Goal: Task Accomplishment & Management: Complete application form

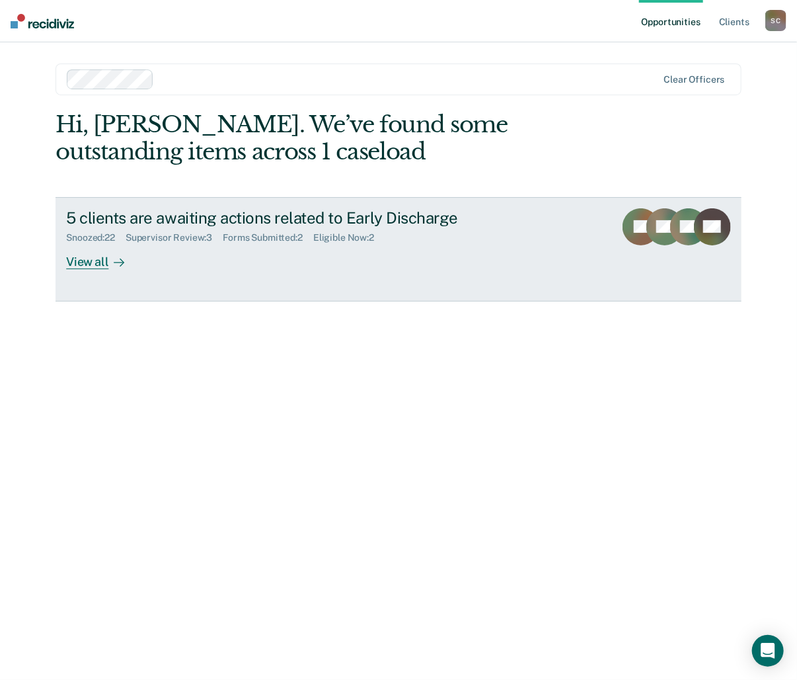
click at [282, 239] on div "Forms Submitted : 2" at bounding box center [268, 237] width 91 height 11
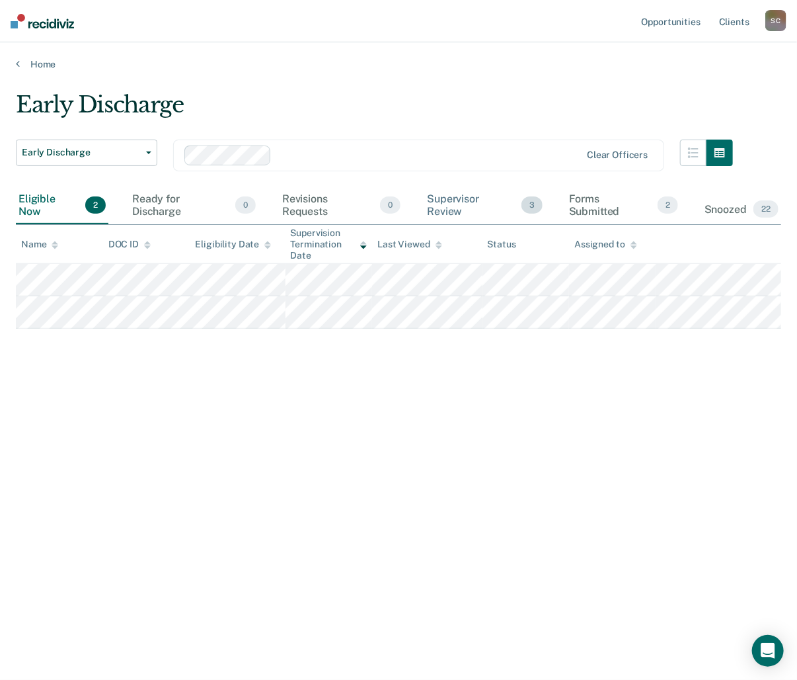
click at [455, 201] on div "Supervisor Review 3" at bounding box center [484, 205] width 121 height 37
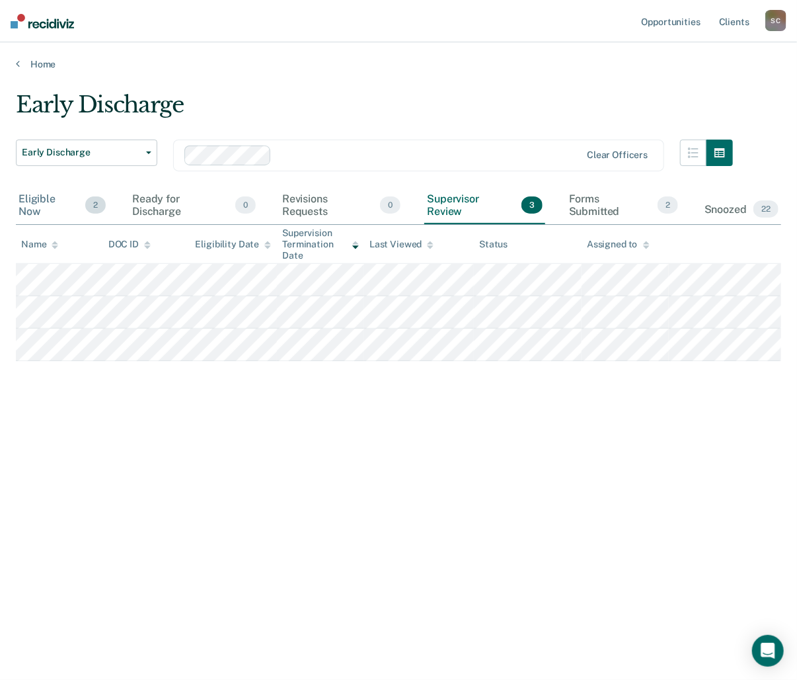
click at [45, 202] on div "Eligible Now 2" at bounding box center [62, 205] width 93 height 37
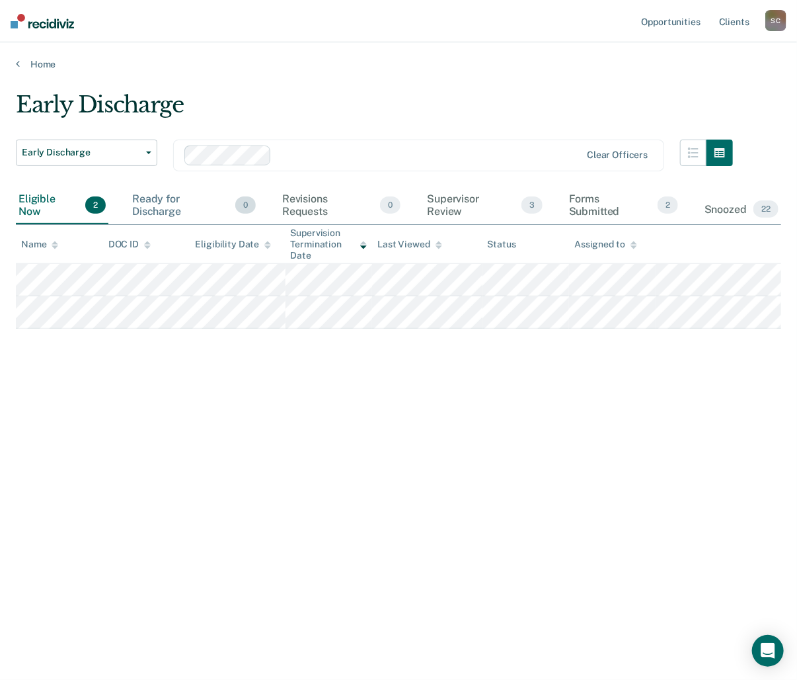
click at [151, 205] on div "Ready for Discharge 0" at bounding box center [194, 205] width 129 height 37
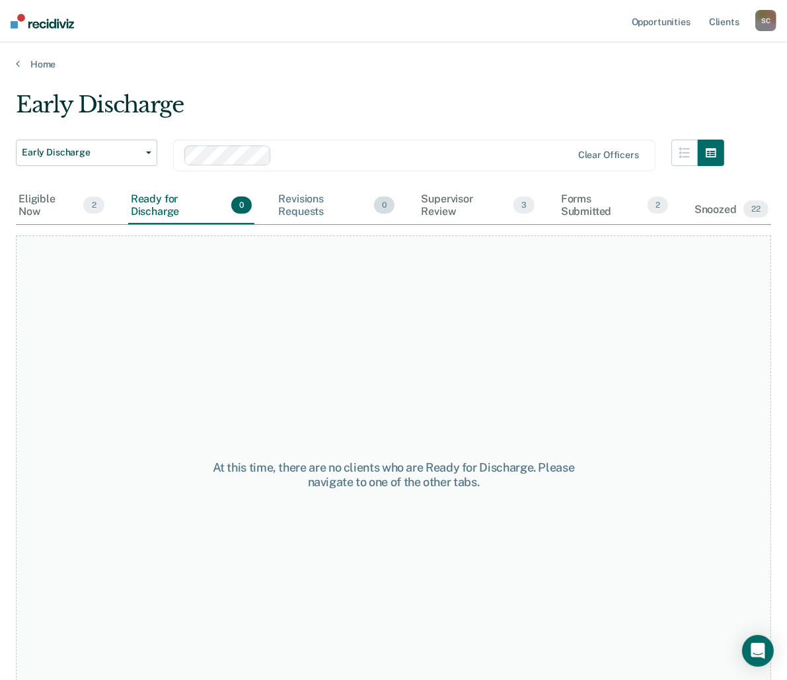
click at [309, 207] on div "Revisions Requests 0" at bounding box center [337, 205] width 122 height 37
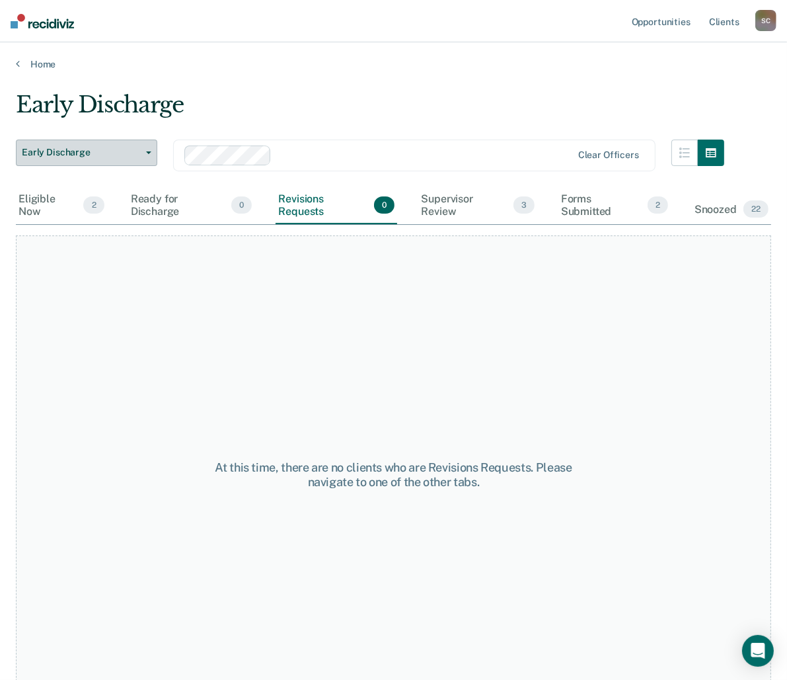
click at [146, 154] on button "Early Discharge" at bounding box center [86, 152] width 141 height 26
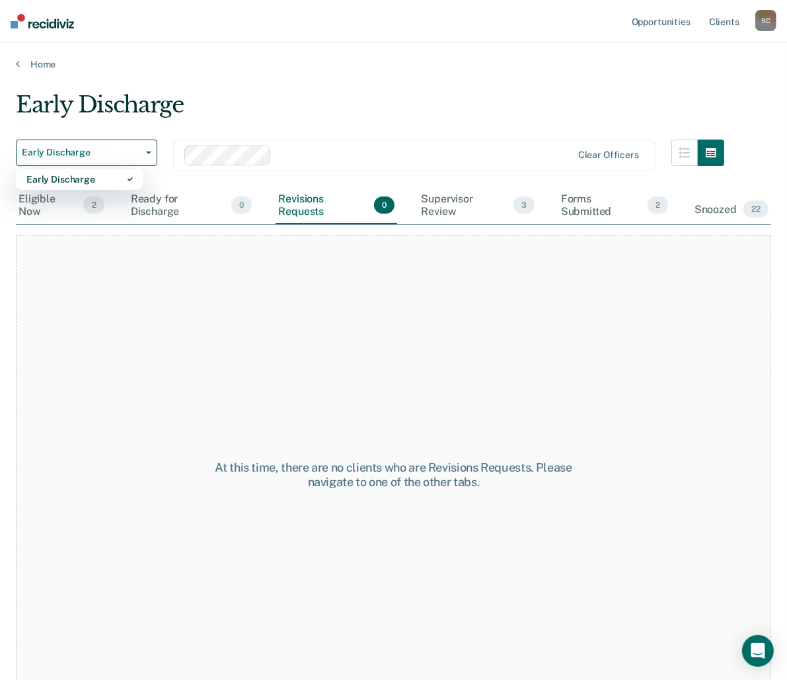
click at [479, 321] on div "At this time, there are no clients who are Revisions Requests. Please navigate …" at bounding box center [394, 474] width 756 height 479
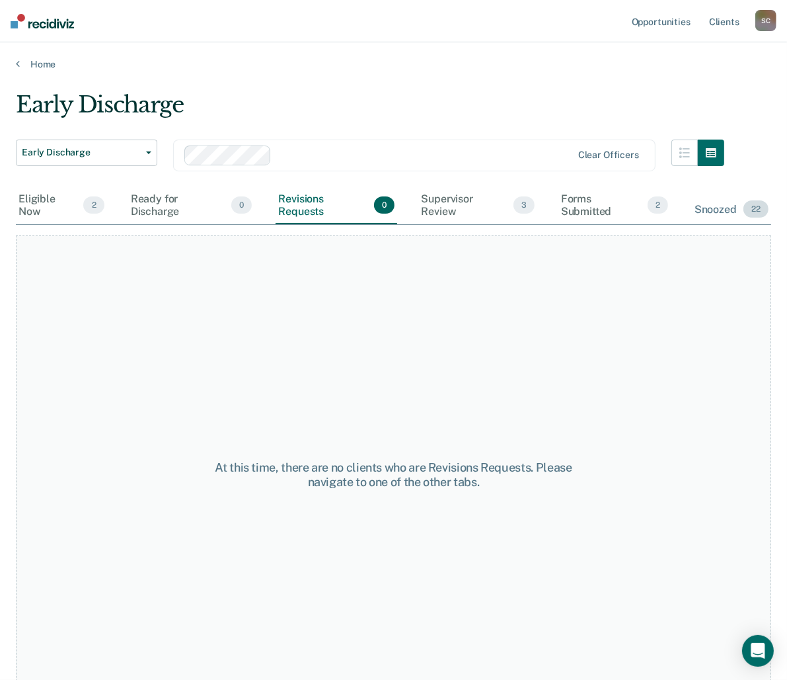
click at [734, 210] on div "Snoozed 22" at bounding box center [731, 209] width 79 height 29
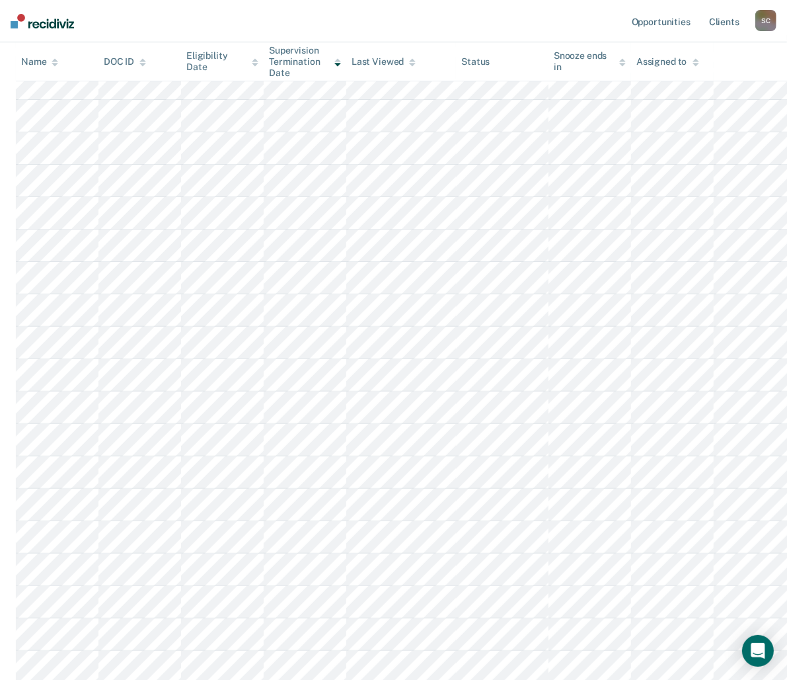
scroll to position [127, 0]
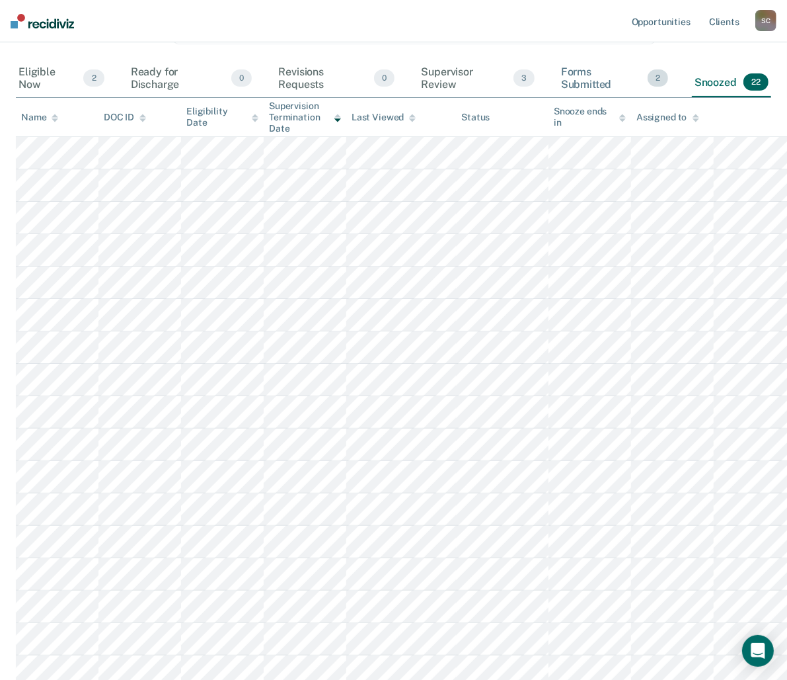
click at [584, 78] on div "Forms Submitted 2" at bounding box center [615, 78] width 112 height 37
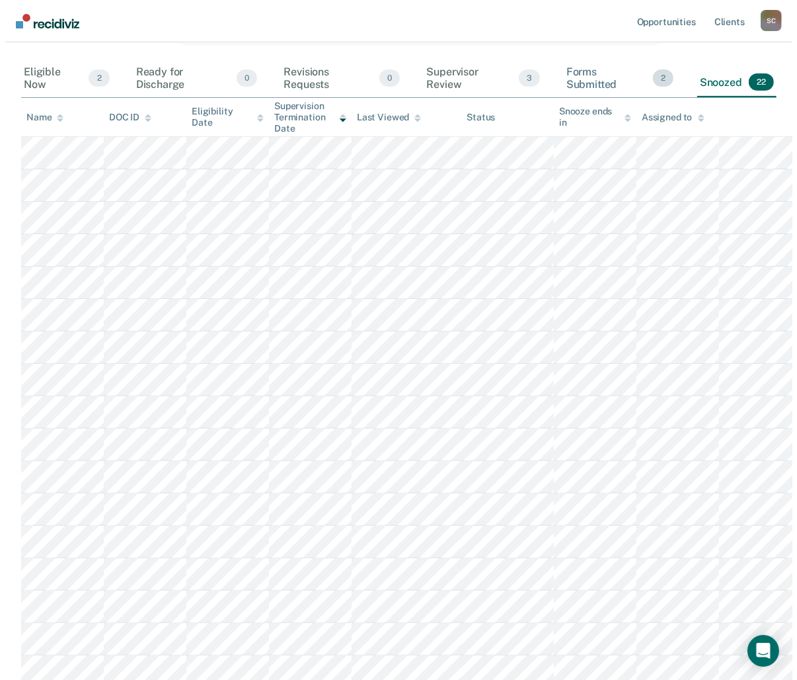
scroll to position [0, 0]
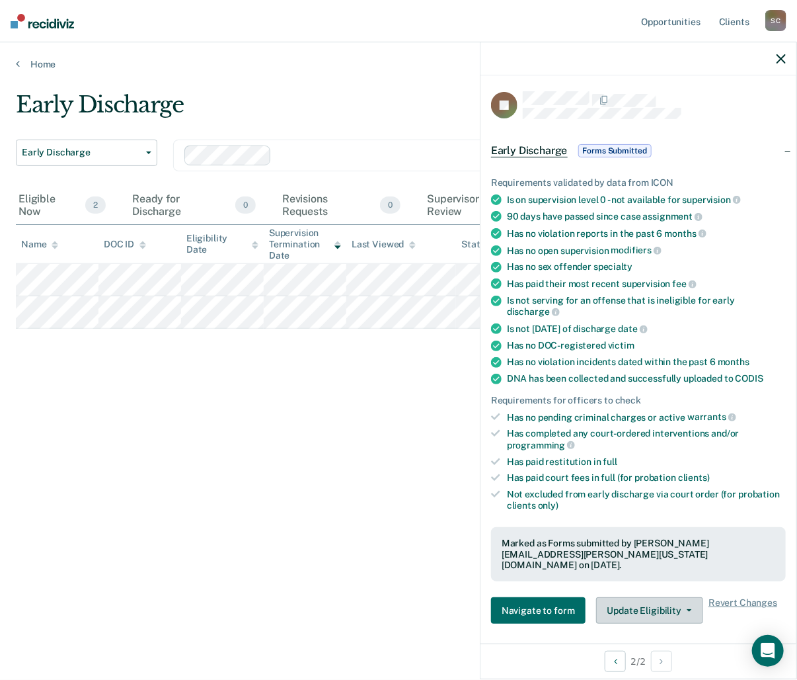
click at [683, 597] on button "Update Eligibility" at bounding box center [649, 610] width 107 height 26
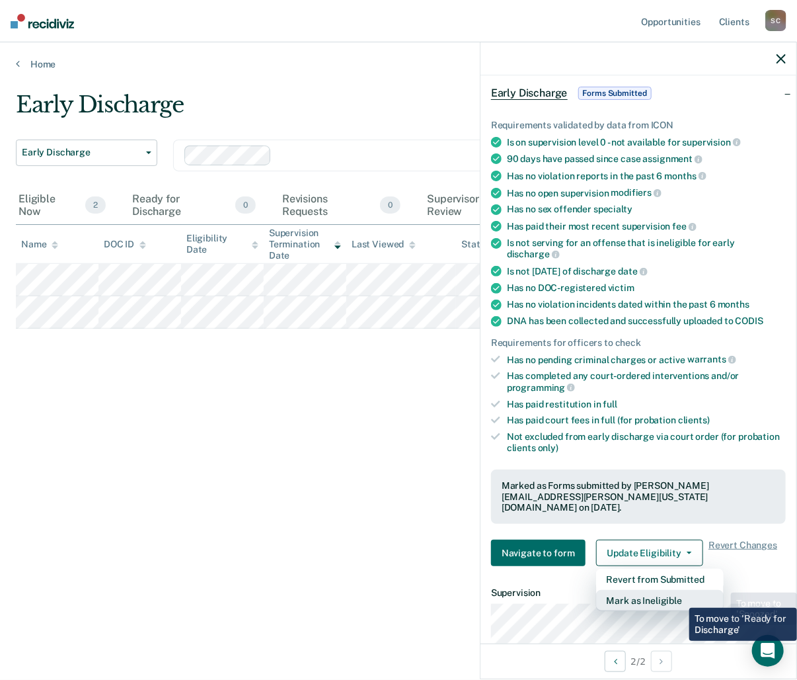
scroll to position [198, 0]
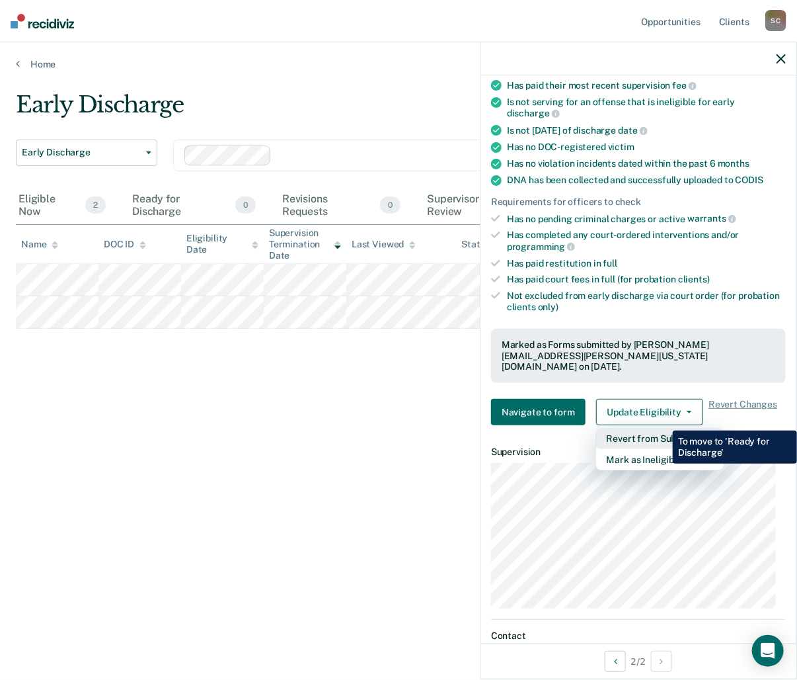
click at [663, 428] on button "Revert from Submitted" at bounding box center [660, 438] width 128 height 21
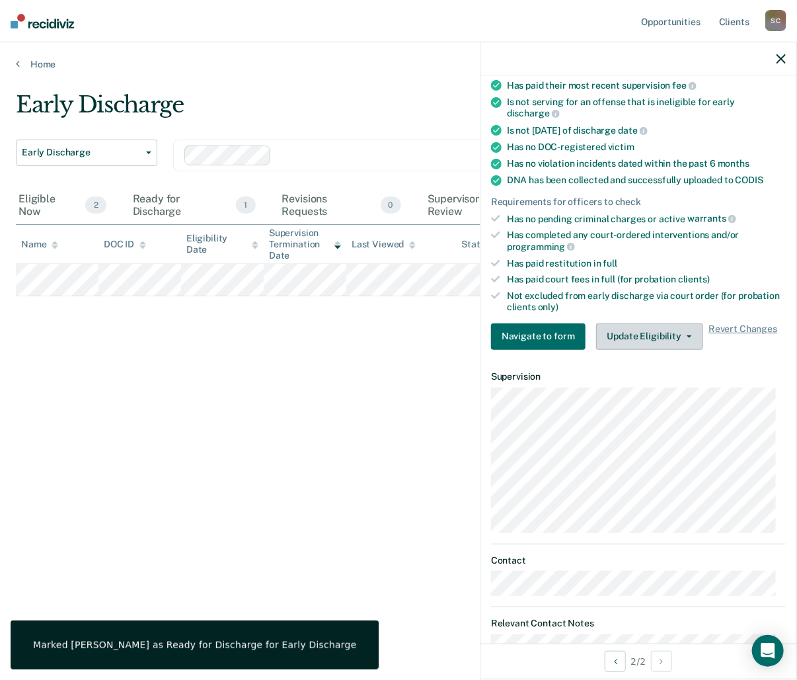
click at [690, 331] on button "Update Eligibility" at bounding box center [649, 336] width 107 height 26
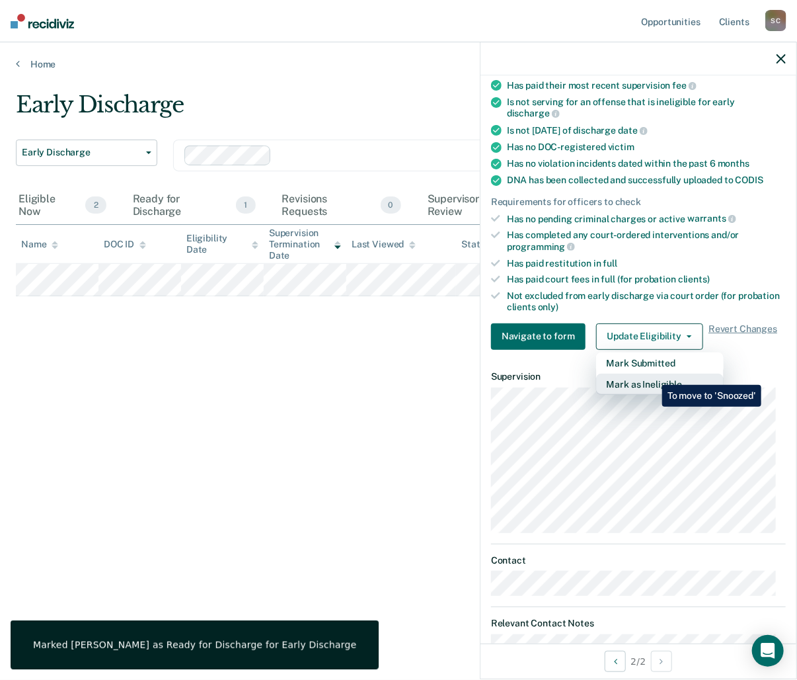
click at [652, 375] on button "Mark as Ineligible" at bounding box center [660, 383] width 128 height 21
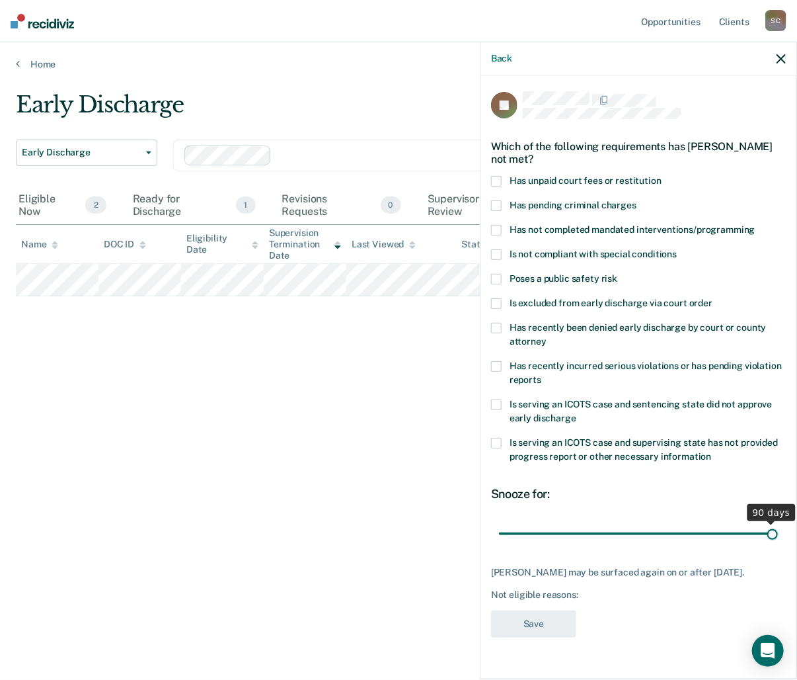
drag, startPoint x: 594, startPoint y: 534, endPoint x: 807, endPoint y: 533, distance: 213.5
type input "90"
click at [778, 533] on input "range" at bounding box center [638, 533] width 279 height 23
click at [498, 323] on span at bounding box center [496, 328] width 11 height 11
click at [547, 336] on input "Has recently been denied early discharge by court or county attorney" at bounding box center [547, 336] width 0 height 0
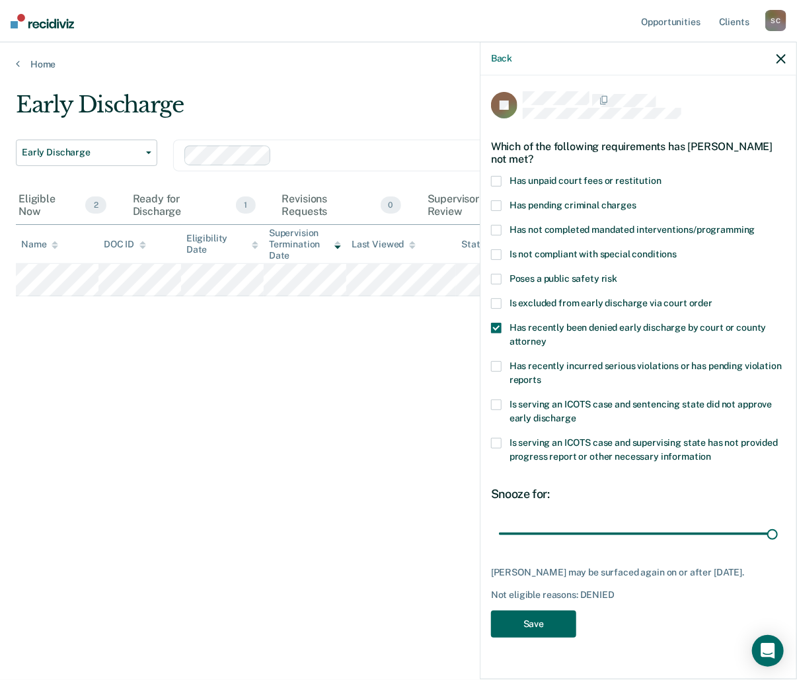
click at [544, 627] on button "Save" at bounding box center [533, 623] width 85 height 27
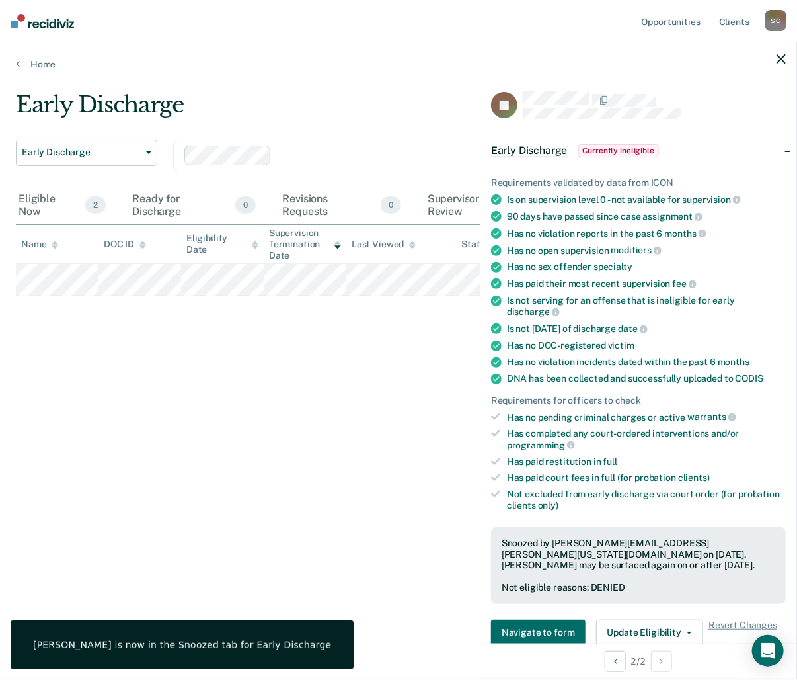
click at [781, 57] on icon "button" at bounding box center [781, 58] width 9 height 9
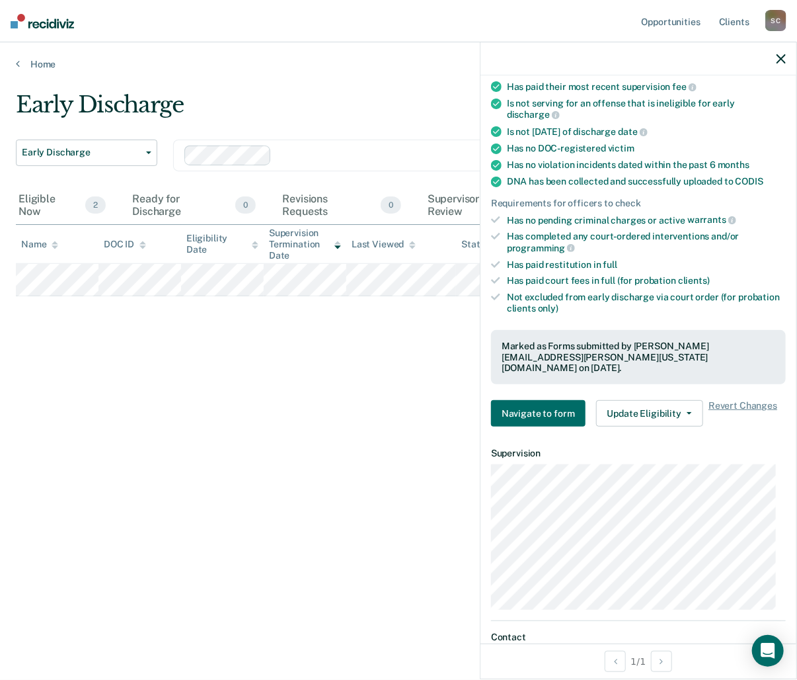
scroll to position [198, 0]
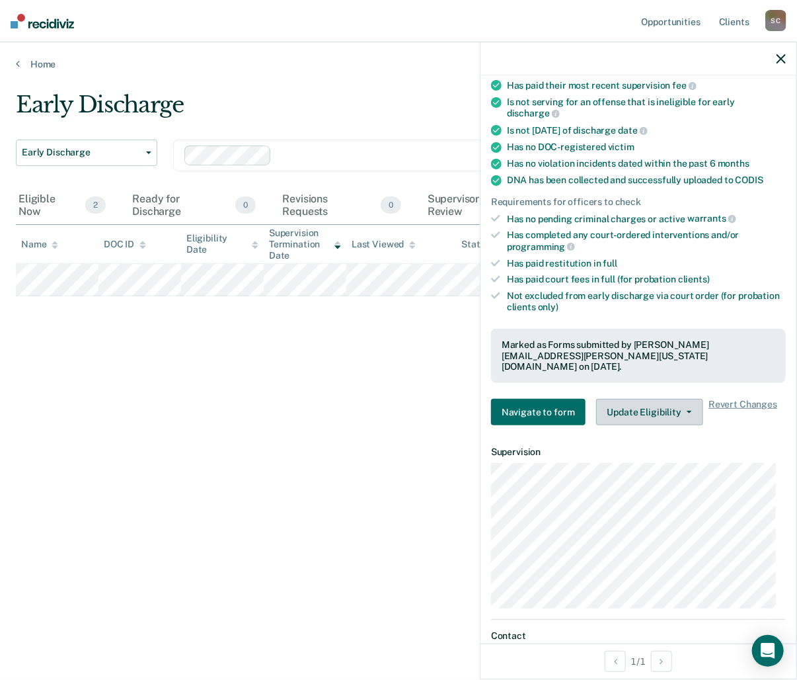
click at [687, 411] on icon "button" at bounding box center [689, 412] width 5 height 3
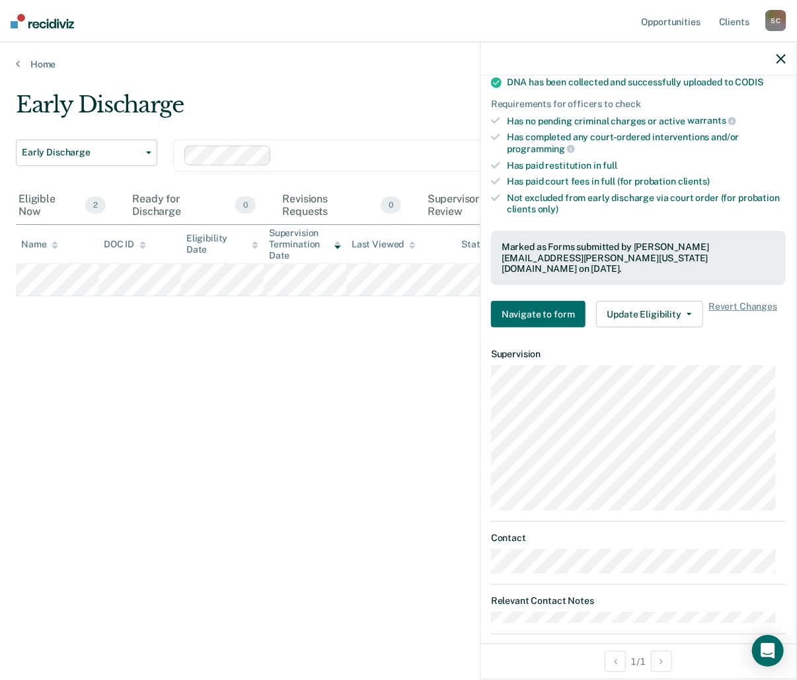
click at [779, 56] on icon "button" at bounding box center [781, 58] width 9 height 9
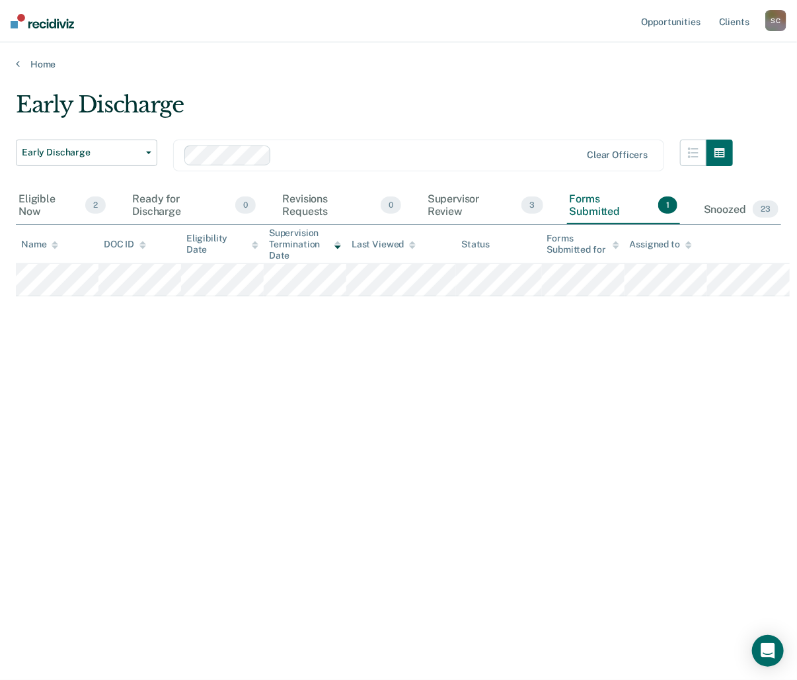
click at [597, 203] on div "Forms Submitted 1" at bounding box center [623, 205] width 113 height 37
click at [42, 202] on div "Eligible Now 2" at bounding box center [62, 205] width 93 height 37
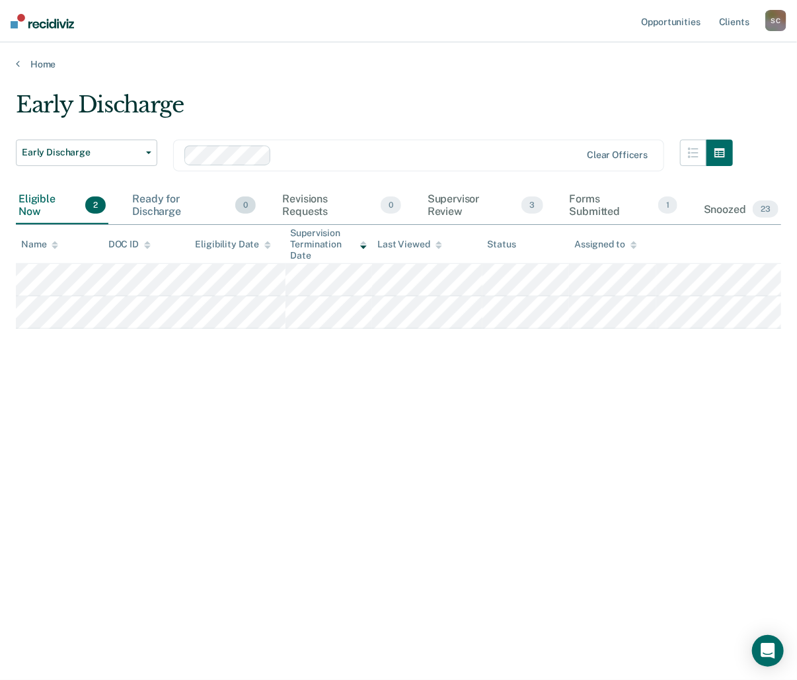
click at [161, 202] on div "Ready for Discharge 0" at bounding box center [194, 205] width 129 height 37
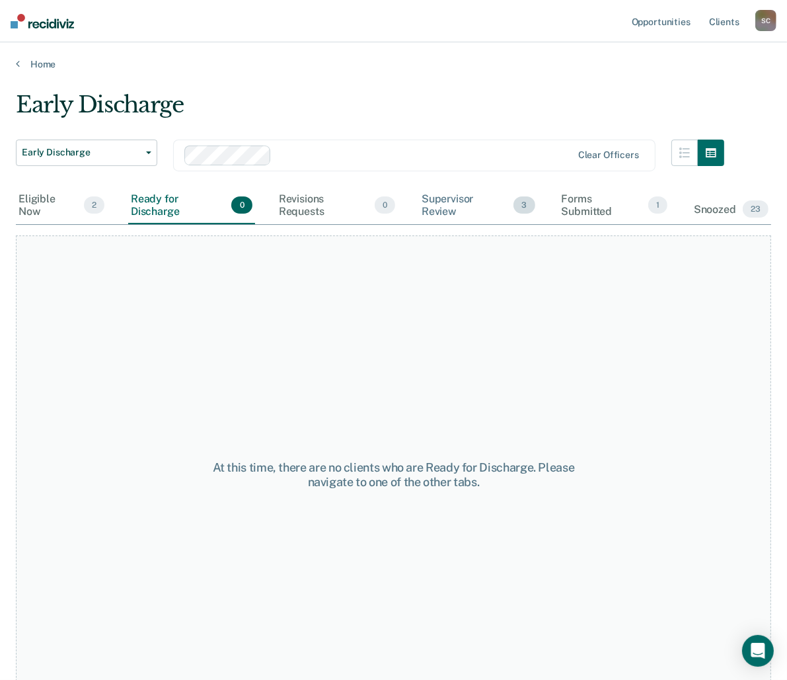
click at [447, 205] on div "Supervisor Review 3" at bounding box center [478, 205] width 119 height 37
